Goal: Find specific page/section

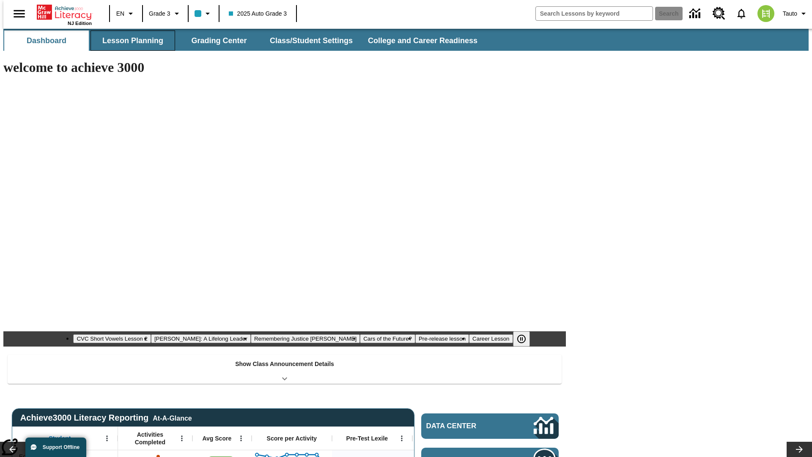
click at [129, 41] on button "Lesson Planning" at bounding box center [133, 40] width 85 height 20
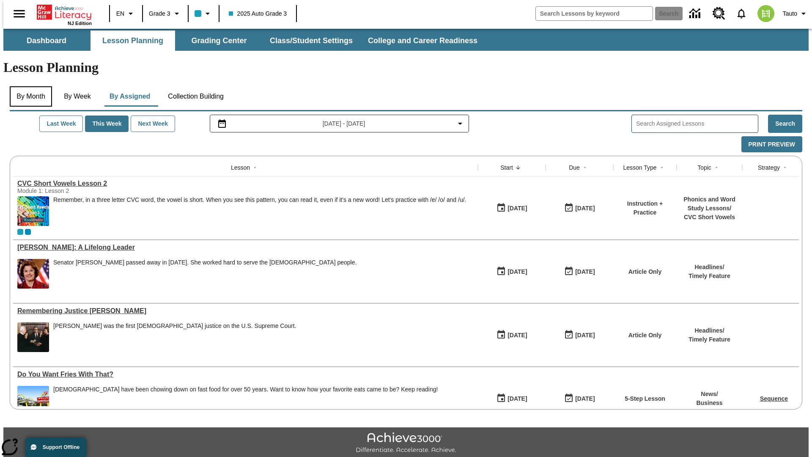
click at [28, 86] on button "By Month" at bounding box center [31, 96] width 42 height 20
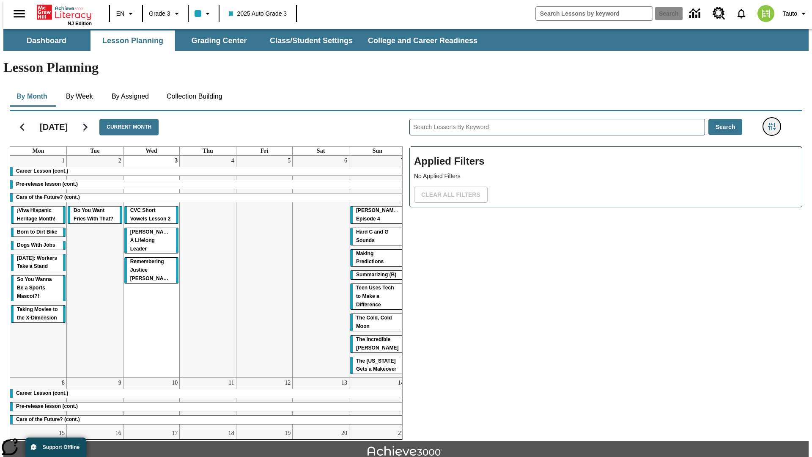
click at [775, 123] on icon "Filters Side menu" at bounding box center [772, 127] width 8 height 8
